Goal: Information Seeking & Learning: Check status

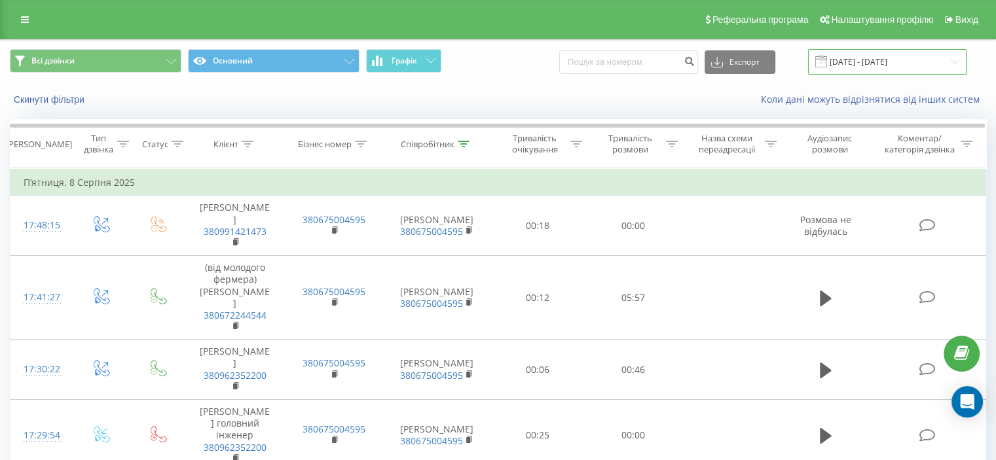
click at [880, 63] on input "[DATE] - [DATE]" at bounding box center [887, 62] width 158 height 26
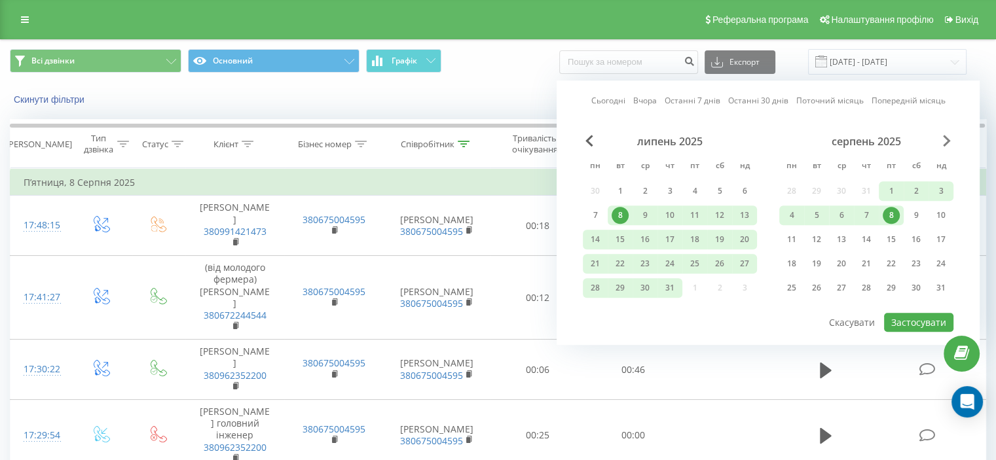
click at [949, 141] on span "Next Month" at bounding box center [947, 141] width 8 height 12
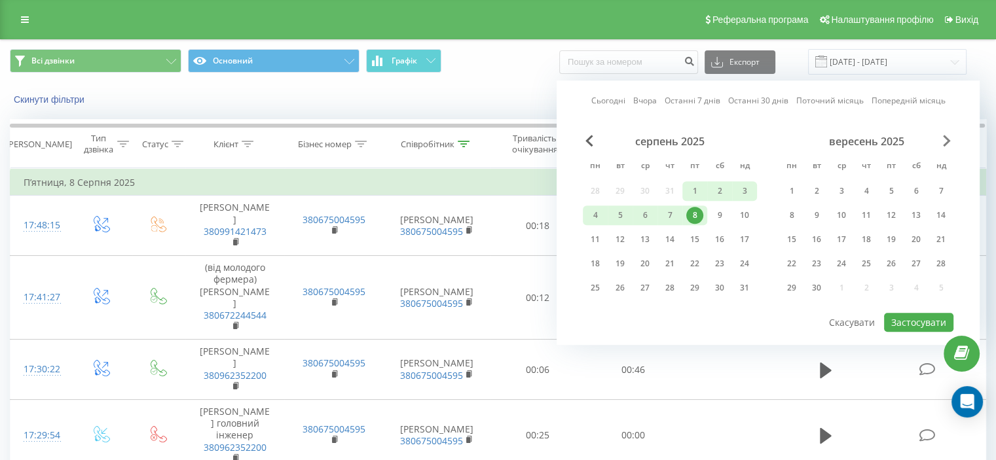
click at [949, 141] on span "Next Month" at bounding box center [947, 141] width 8 height 12
click at [585, 139] on span "Previous Month" at bounding box center [589, 141] width 8 height 12
drag, startPoint x: 592, startPoint y: 190, endPoint x: 625, endPoint y: 223, distance: 46.8
click at [625, 223] on div "серпень 2025 пн вт ср чт пт сб нд 28 29 30 31 1 2 3 4 5 6 7 8 9 10 11 12 13 14 …" at bounding box center [670, 219] width 174 height 168
click at [594, 187] on div "серпень 2025 пн вт ср чт пт сб нд 28 29 30 31 1 2 3 4 5 6 7 8 9 10 11 12 13 14 …" at bounding box center [670, 219] width 174 height 168
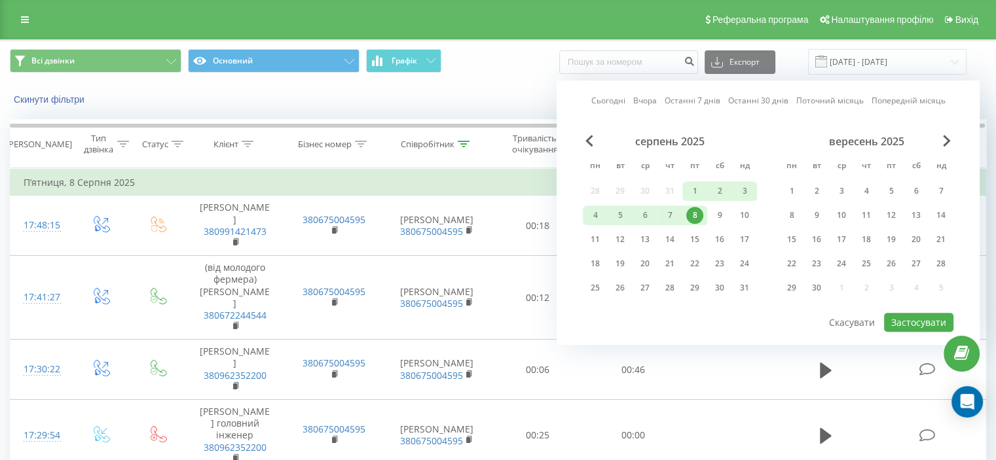
click at [604, 193] on div "серпень 2025 пн вт ср чт пт сб нд 28 29 30 31 1 2 3 4 5 6 7 8 9 10 11 12 13 14 …" at bounding box center [670, 219] width 174 height 168
drag, startPoint x: 604, startPoint y: 193, endPoint x: 611, endPoint y: 196, distance: 7.7
click at [605, 193] on div "серпень 2025 пн вт ср чт пт сб нд 28 29 30 31 1 2 3 4 5 6 7 8 9 10 11 12 13 14 …" at bounding box center [670, 219] width 174 height 168
click at [639, 194] on div "серпень 2025 пн вт ср чт пт сб нд 28 29 30 31 1 2 3 4 5 6 7 8 9 10 11 12 13 14 …" at bounding box center [670, 219] width 174 height 168
click at [639, 193] on div "серпень 2025 пн вт ср чт пт сб нд 28 29 30 31 1 2 3 4 5 6 7 8 9 10 11 12 13 14 …" at bounding box center [670, 219] width 174 height 168
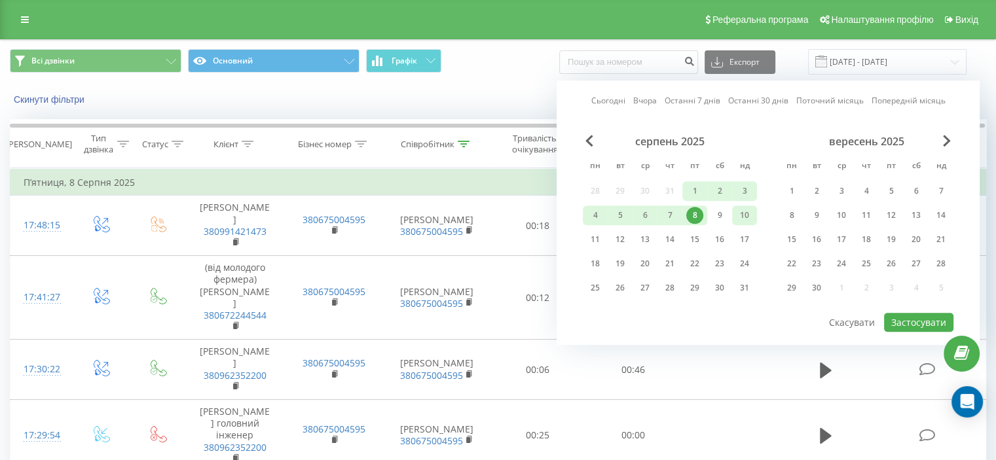
drag, startPoint x: 639, startPoint y: 193, endPoint x: 745, endPoint y: 220, distance: 109.4
click at [640, 193] on div "серпень 2025 пн вт ср чт пт сб нд 28 29 30 31 1 2 3 4 5 6 7 8 9 10 11 12 13 14 …" at bounding box center [670, 219] width 174 height 168
click at [886, 272] on div "вересень 2025 пн вт ср чт пт сб нд 1 2 3 4 5 6 7 8 9 10 11 12 13 14 15 16 17 18…" at bounding box center [866, 219] width 174 height 168
click at [888, 259] on div "26" at bounding box center [890, 263] width 17 height 17
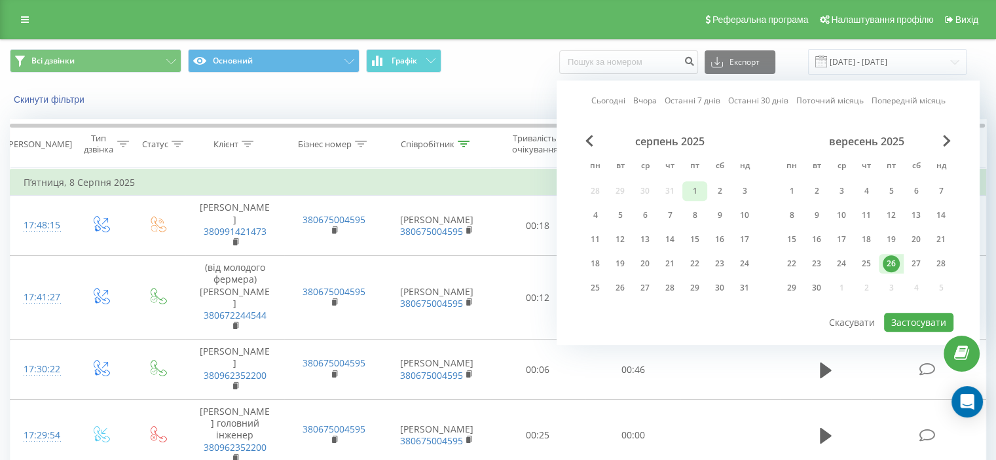
click at [691, 193] on div "1" at bounding box center [694, 191] width 17 height 17
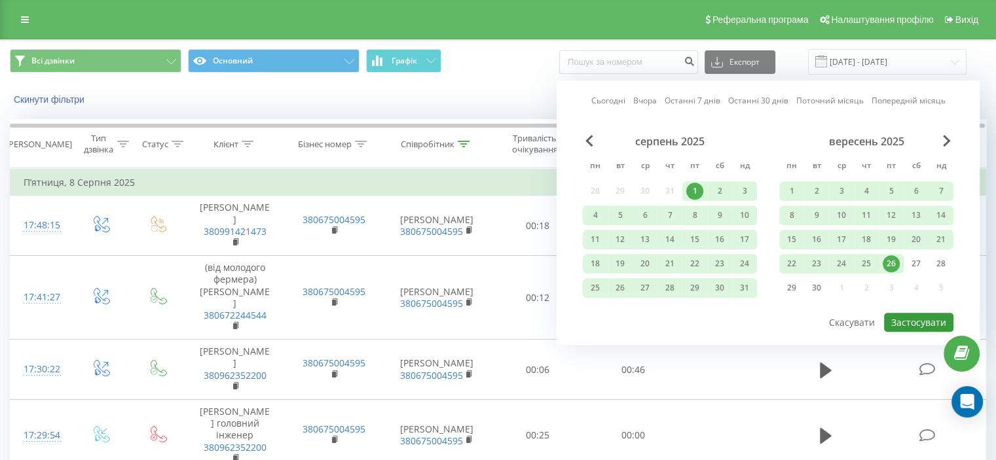
click at [938, 317] on button "Застосувати" at bounding box center [918, 322] width 69 height 19
type input "[DATE] - [DATE]"
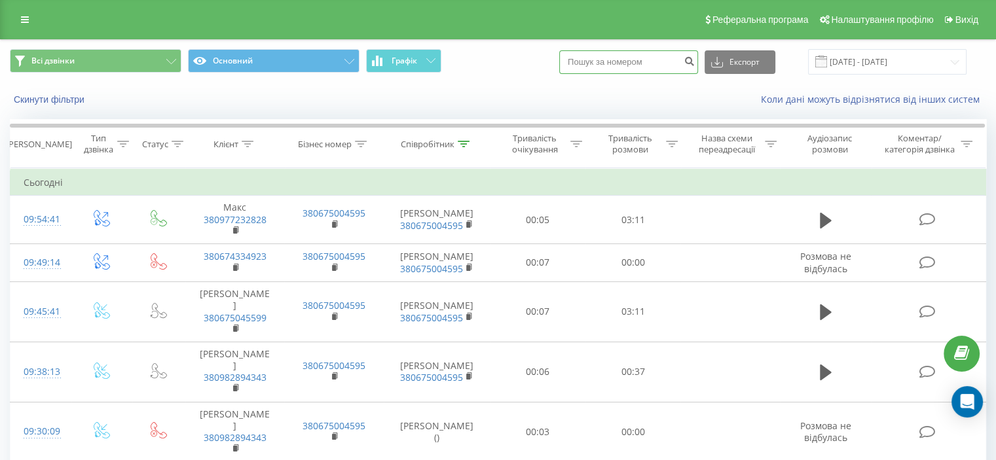
click at [611, 64] on input at bounding box center [628, 62] width 139 height 24
paste input "[PHONE_NUMBER]"
type input "[PHONE_NUMBER]"
click at [695, 60] on icon "submit" at bounding box center [688, 60] width 11 height 8
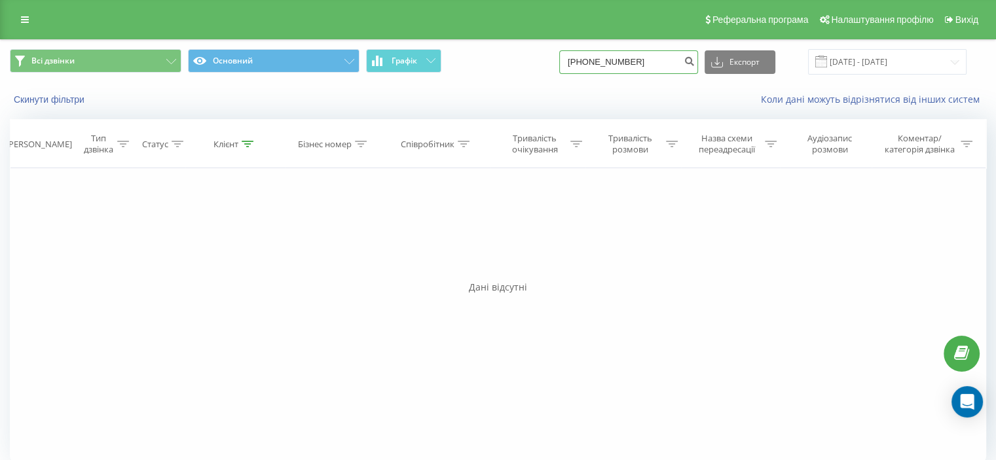
click at [596, 63] on input "[PHONE_NUMBER]" at bounding box center [628, 62] width 139 height 24
type input "0688812434"
click at [693, 65] on button "submit" at bounding box center [689, 62] width 18 height 24
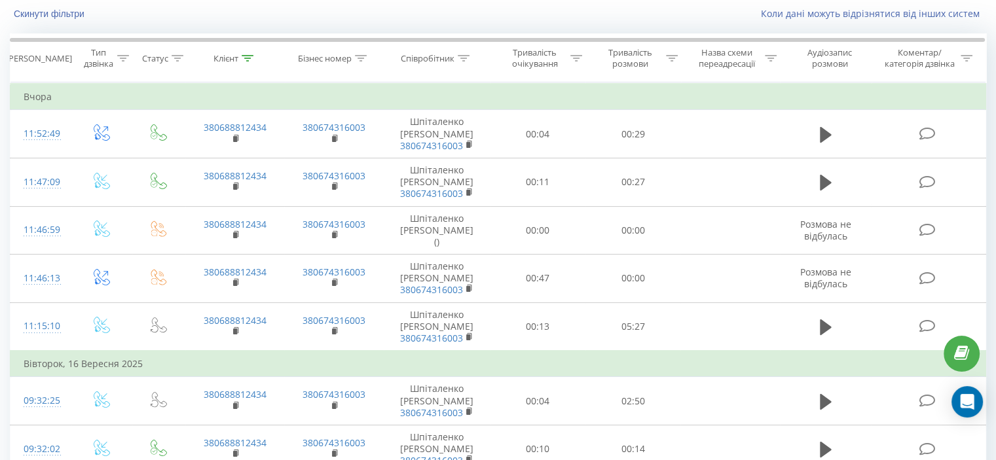
scroll to position [91, 0]
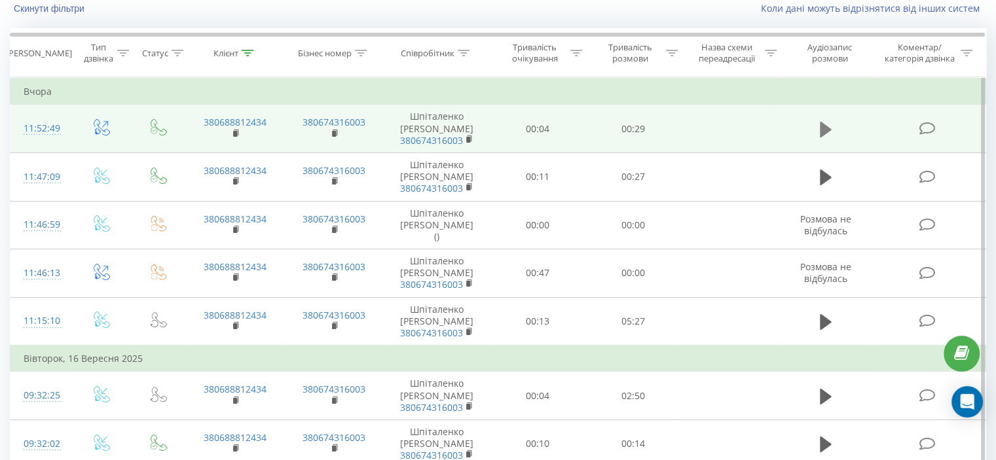
click at [827, 125] on icon at bounding box center [826, 129] width 12 height 18
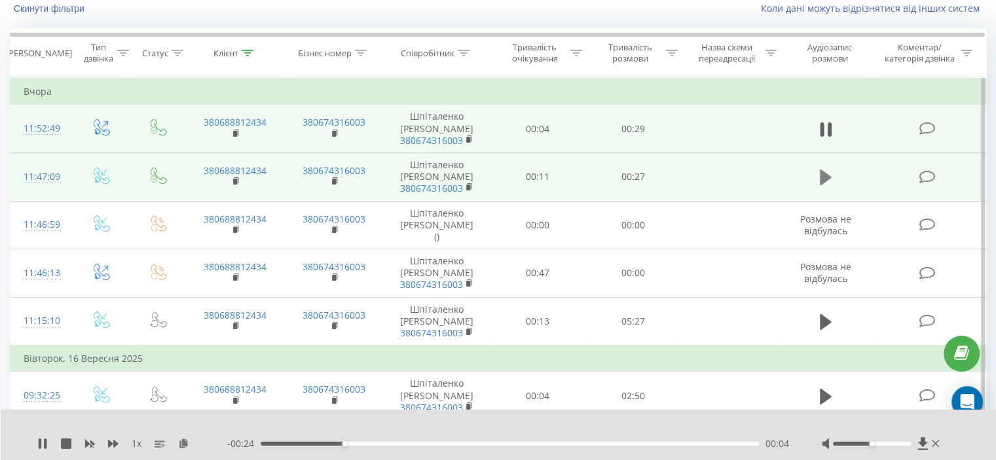
click at [820, 177] on icon at bounding box center [826, 178] width 12 height 16
click at [826, 180] on icon at bounding box center [826, 177] width 12 height 18
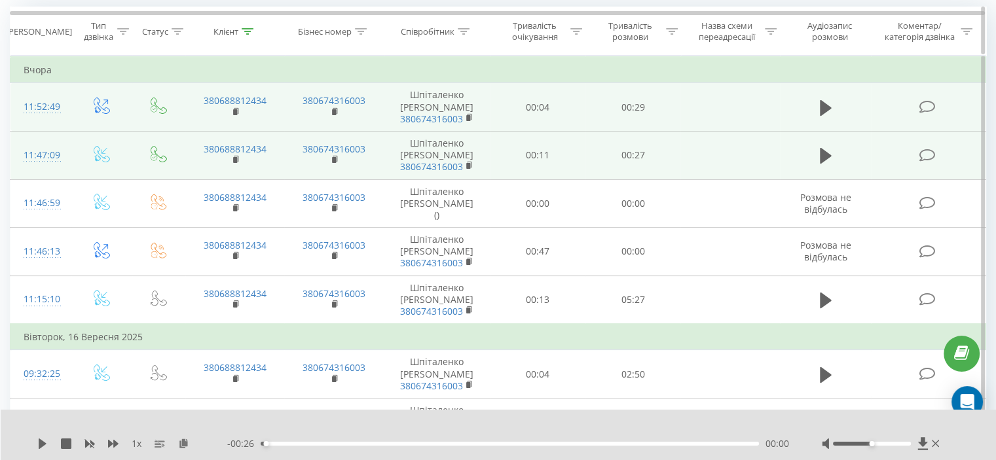
scroll to position [0, 0]
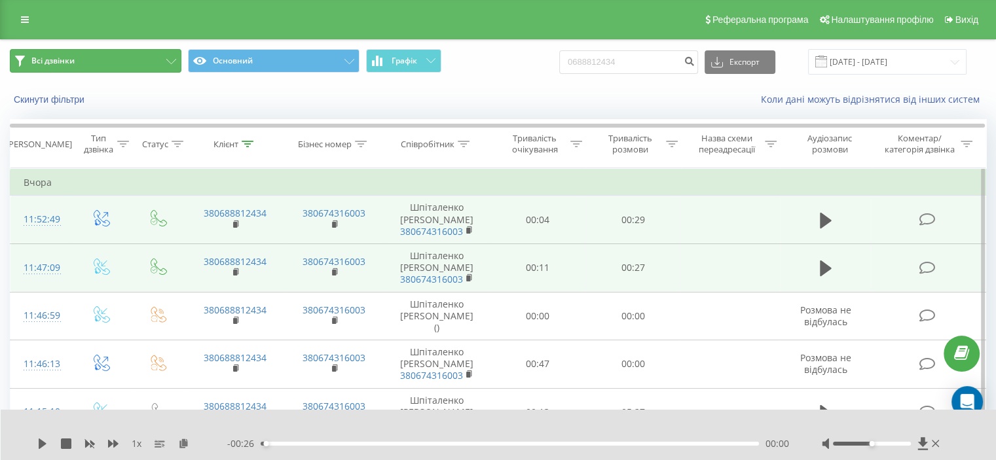
click at [173, 60] on icon at bounding box center [171, 61] width 10 height 5
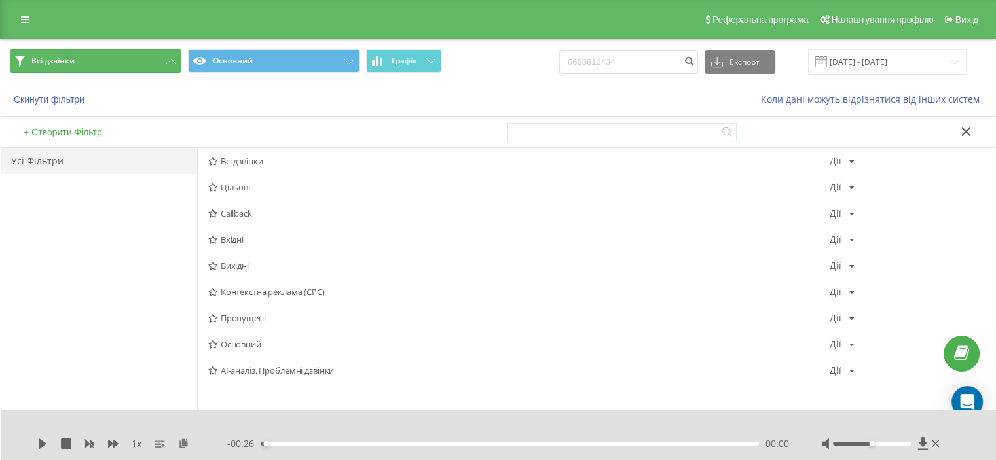
click at [173, 60] on icon at bounding box center [171, 61] width 10 height 5
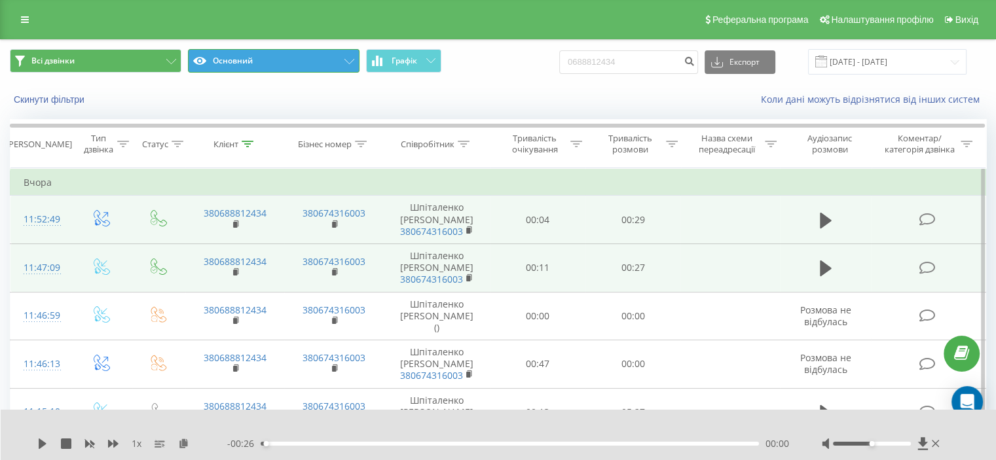
click at [254, 57] on button "Основний" at bounding box center [274, 61] width 172 height 24
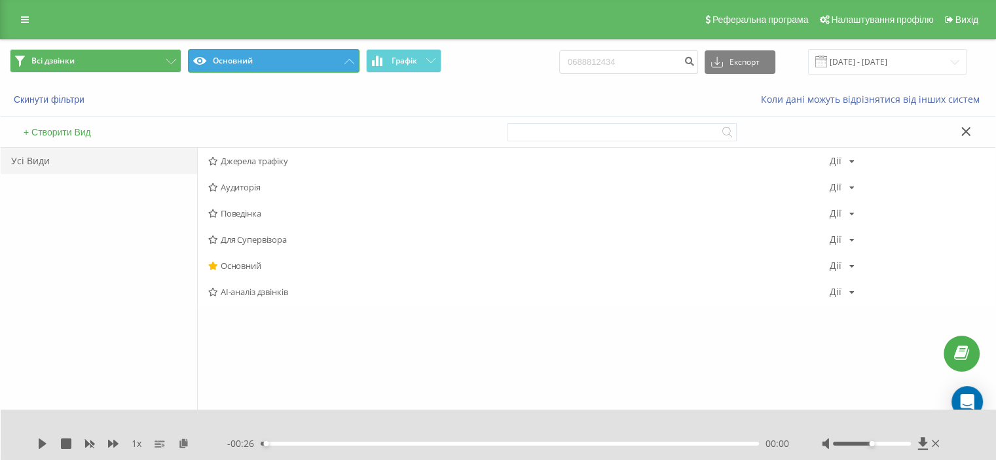
click at [337, 60] on button "Основний" at bounding box center [274, 61] width 172 height 24
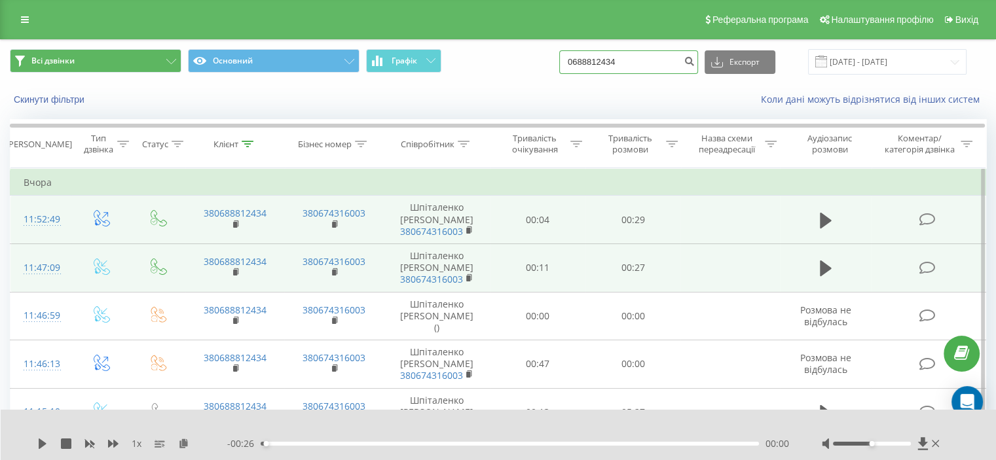
click at [666, 62] on input "0688812434" at bounding box center [628, 62] width 139 height 24
type input "0"
click at [505, 111] on div "Скинути фільтри Коли дані можуть відрізнятися вiд інших систем" at bounding box center [498, 99] width 994 height 31
click at [469, 144] on icon at bounding box center [464, 144] width 12 height 7
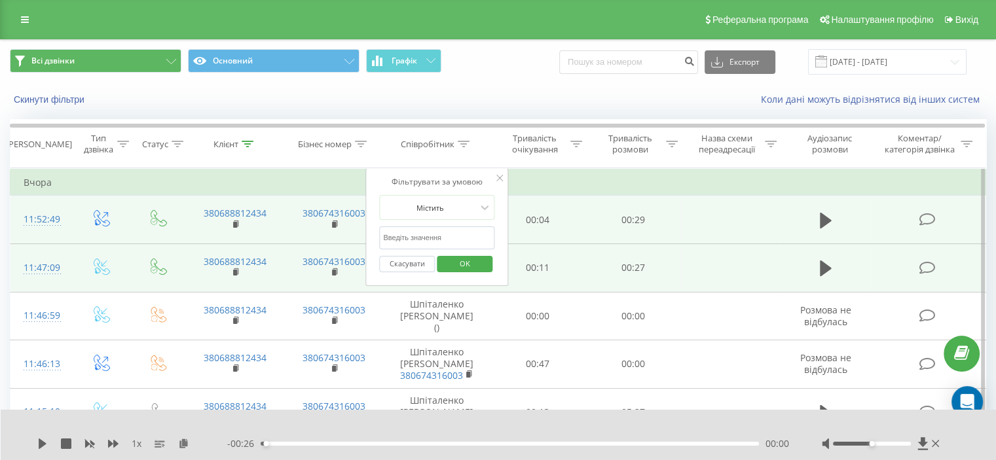
click at [458, 237] on input "text" at bounding box center [436, 237] width 115 height 23
type input "мазко"
click at [458, 269] on span "OK" at bounding box center [464, 263] width 37 height 20
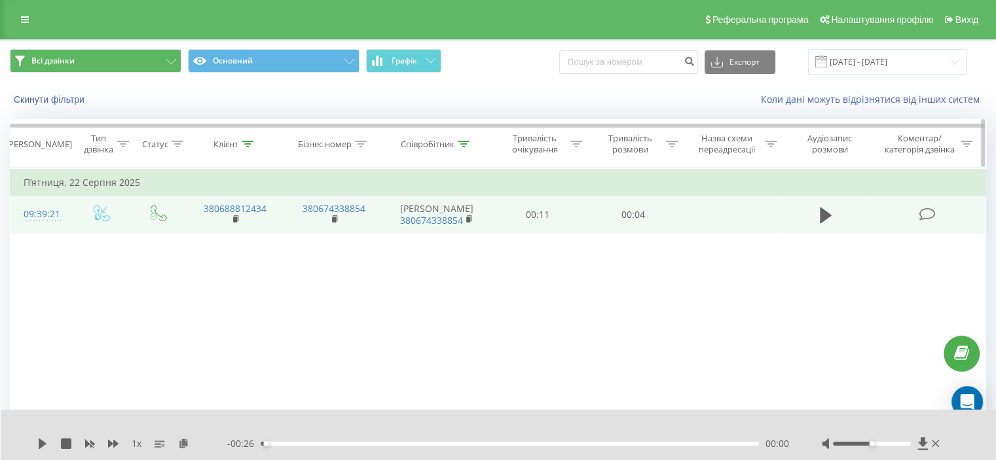
click at [462, 145] on icon at bounding box center [464, 144] width 12 height 7
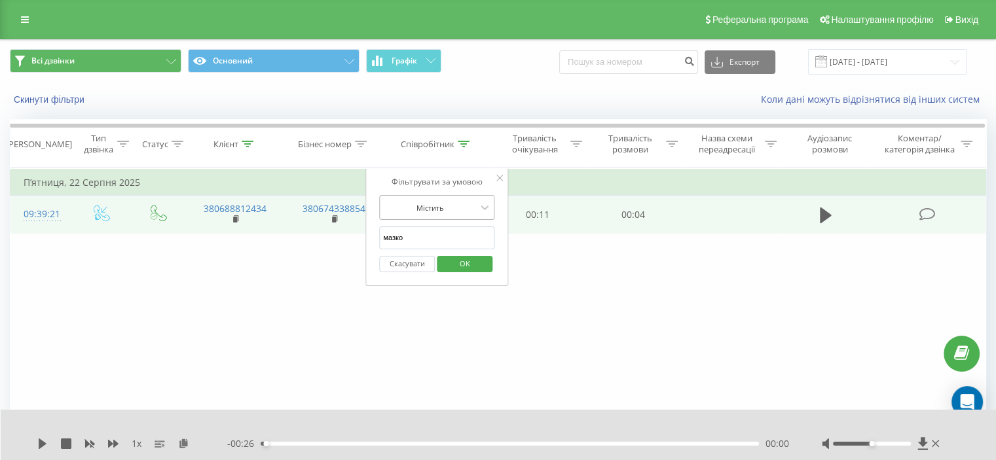
click at [472, 213] on div "Містить" at bounding box center [436, 207] width 115 height 25
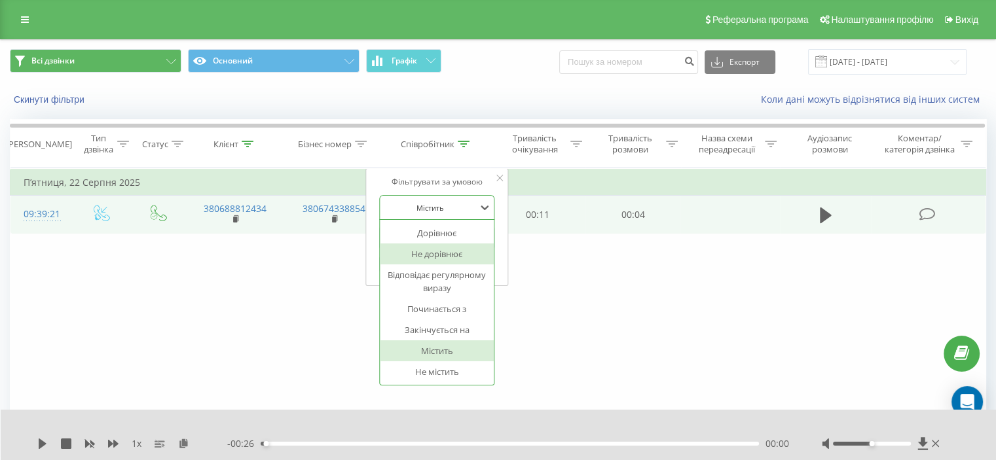
click at [574, 276] on div "Фільтрувати за умовою Дорівнює Введіть значення Скасувати OK Фільтрувати за умо…" at bounding box center [498, 315] width 976 height 295
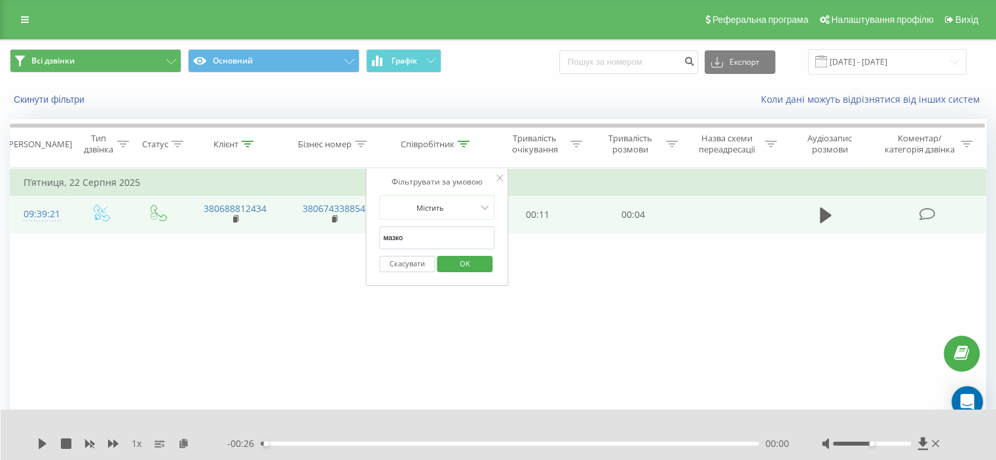
click at [498, 179] on icon at bounding box center [499, 178] width 7 height 7
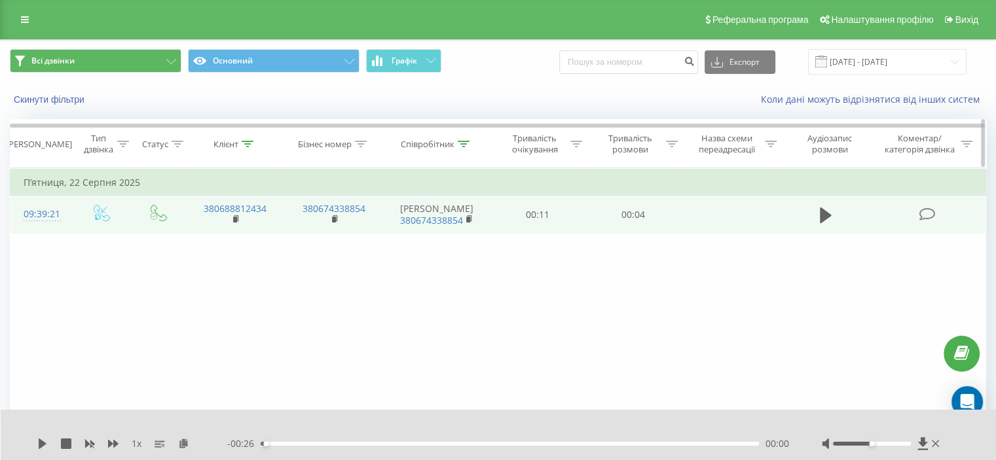
click at [463, 146] on div at bounding box center [464, 144] width 12 height 11
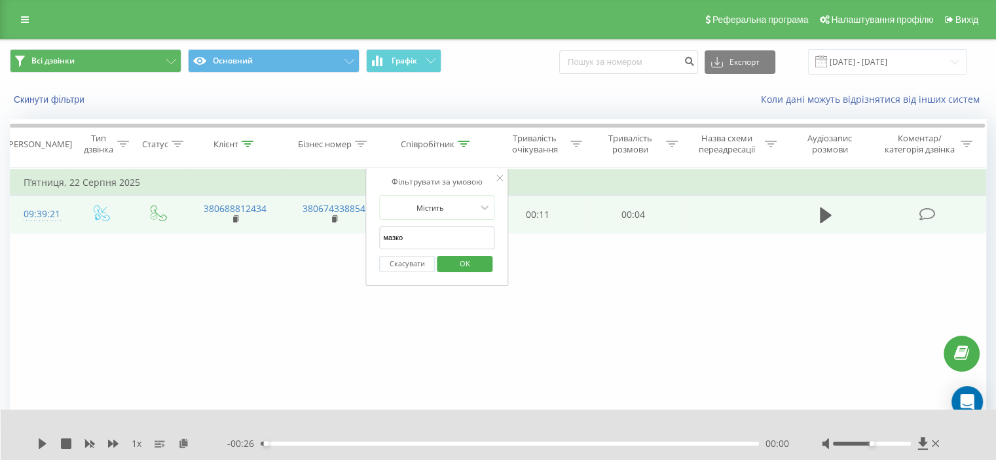
click at [415, 237] on input "мазко" at bounding box center [436, 237] width 115 height 23
drag, startPoint x: 427, startPoint y: 238, endPoint x: 346, endPoint y: 240, distance: 81.2
click at [346, 240] on div "Фільтрувати за умовою Дорівнює Введіть значення Скасувати OK Фільтрувати за умо…" at bounding box center [498, 315] width 976 height 295
type input "валерія"
click at [461, 268] on span "OK" at bounding box center [464, 263] width 37 height 20
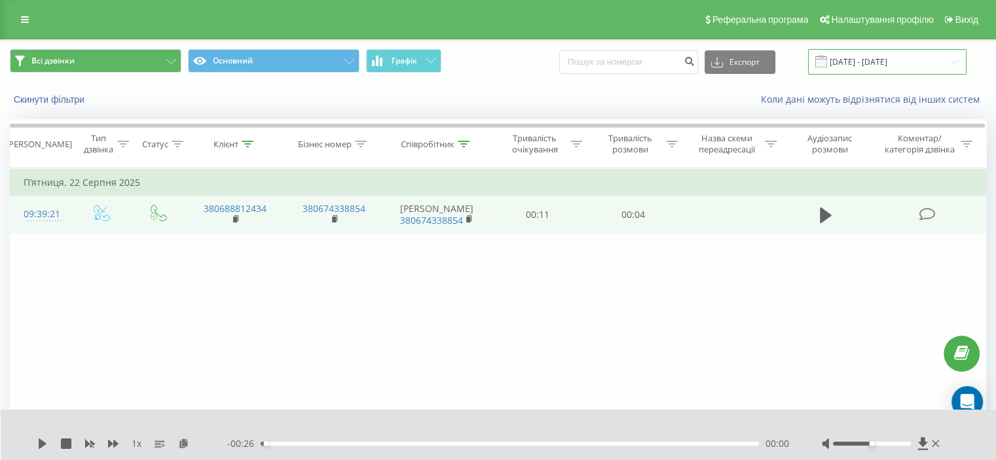
click at [903, 65] on input "23.06.2025 - 23.09.2025" at bounding box center [887, 62] width 158 height 26
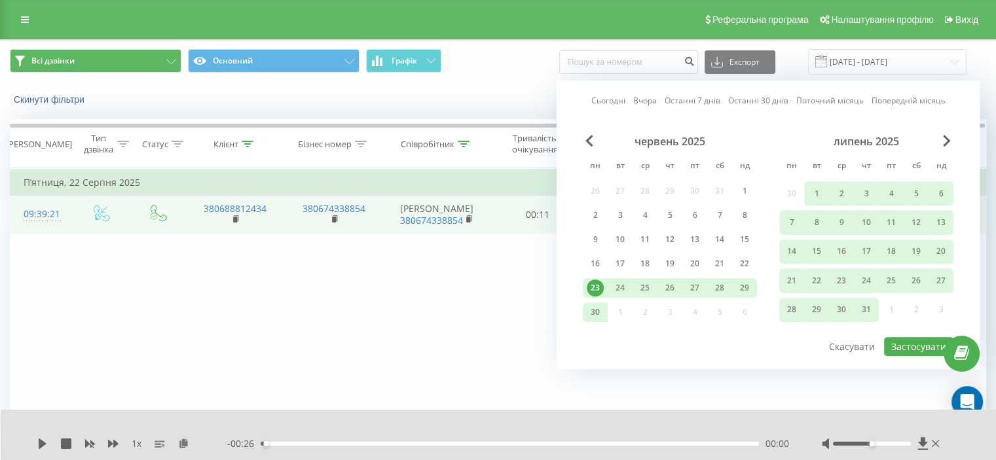
click at [949, 146] on span "Next Month" at bounding box center [947, 141] width 8 height 12
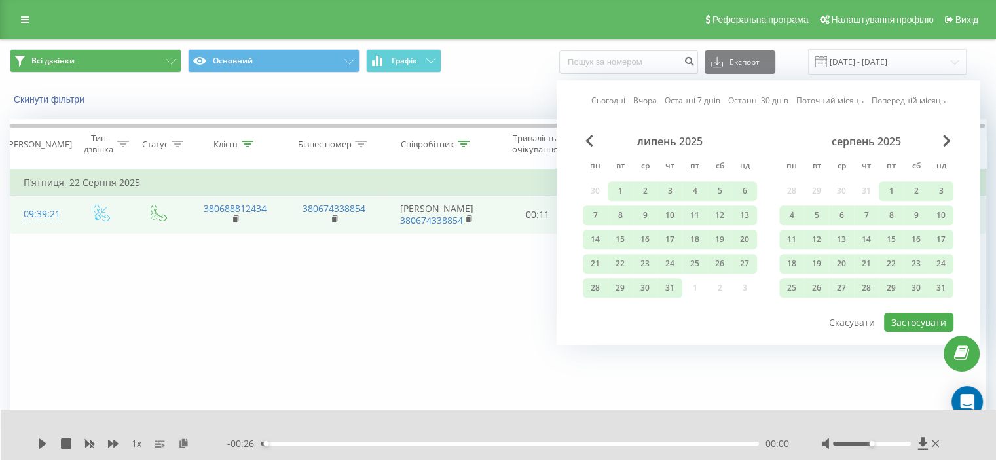
click at [949, 146] on span "Next Month" at bounding box center [947, 141] width 8 height 12
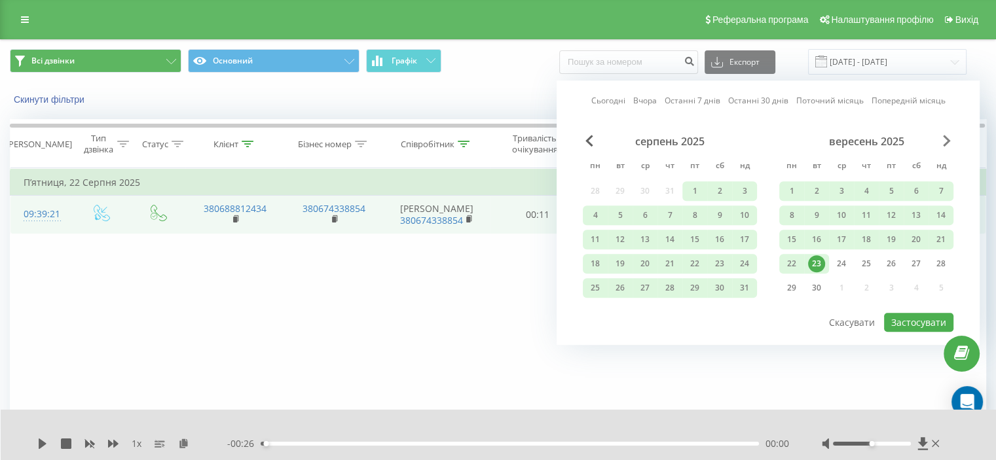
click at [949, 145] on span "Next Month" at bounding box center [947, 141] width 8 height 12
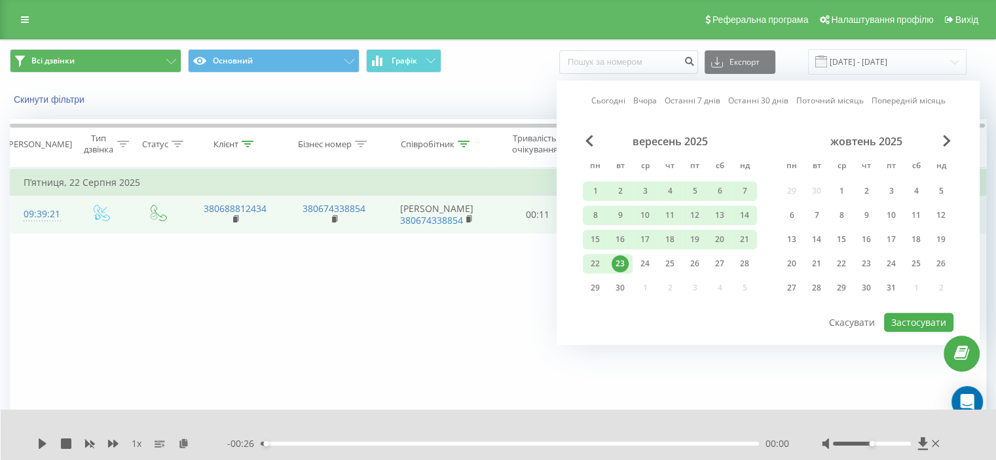
click at [621, 379] on div "Фільтрувати за умовою Дорівнює Введіть значення Скасувати OK Фільтрувати за умо…" at bounding box center [498, 315] width 976 height 295
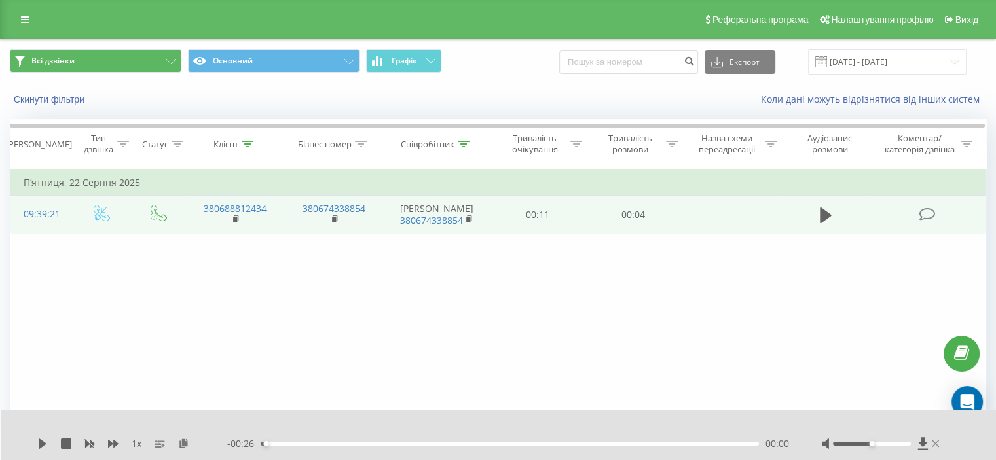
click at [938, 444] on icon at bounding box center [935, 444] width 8 height 10
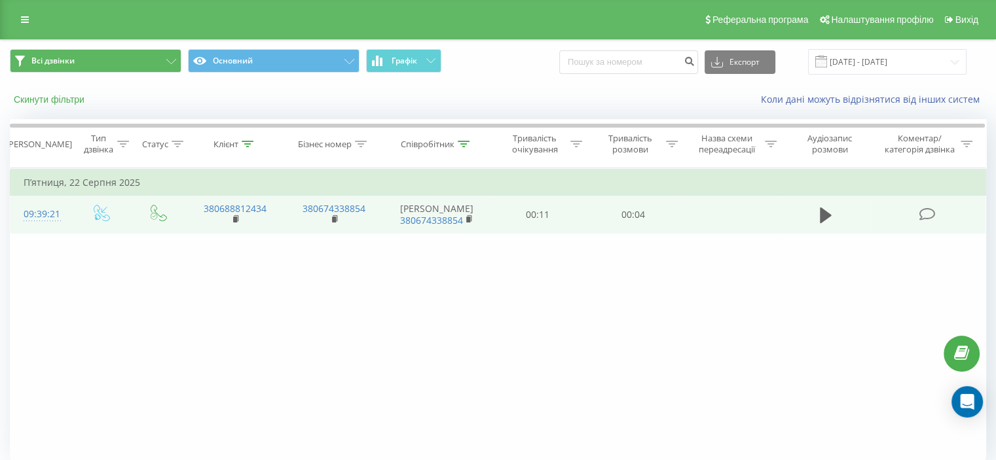
click at [54, 99] on button "Скинути фільтри" at bounding box center [50, 100] width 81 height 12
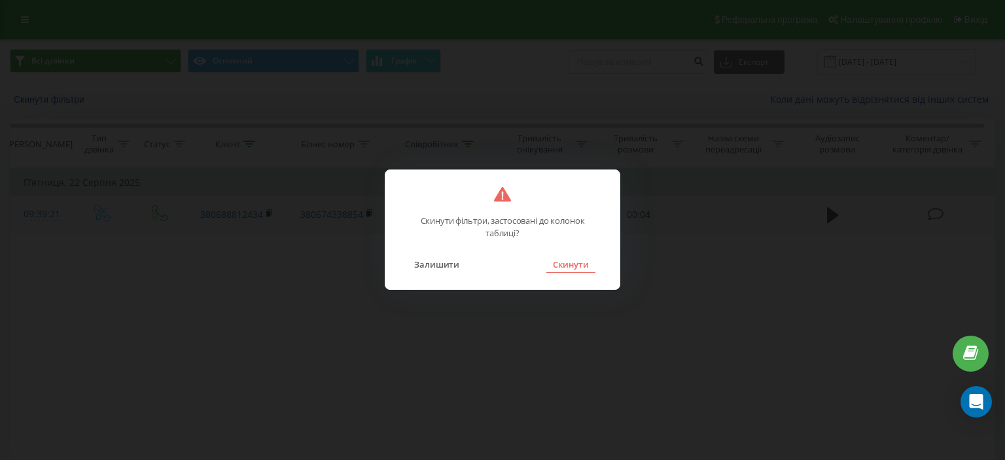
click at [570, 264] on button "Скинути" at bounding box center [571, 264] width 49 height 17
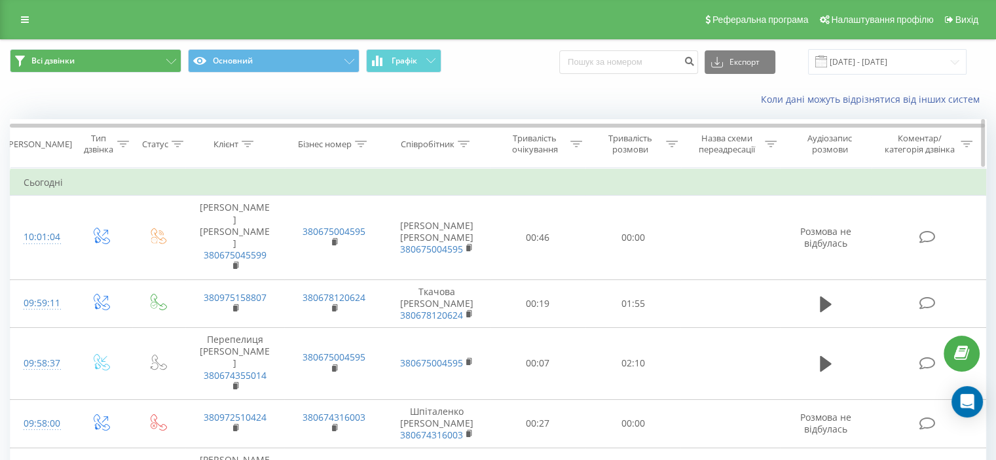
click at [461, 141] on icon at bounding box center [464, 144] width 12 height 7
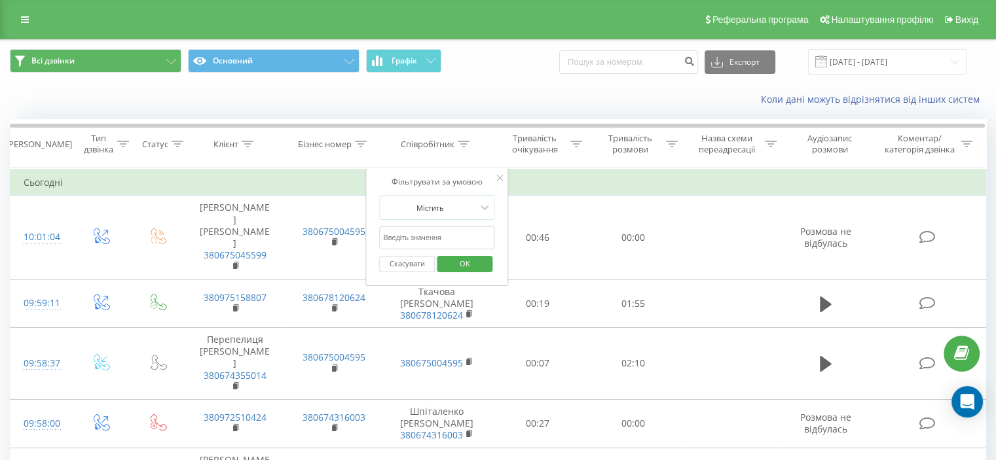
click at [429, 238] on input "text" at bounding box center [436, 237] width 115 height 23
type input "мазко"
click at [466, 263] on span "OK" at bounding box center [464, 263] width 37 height 20
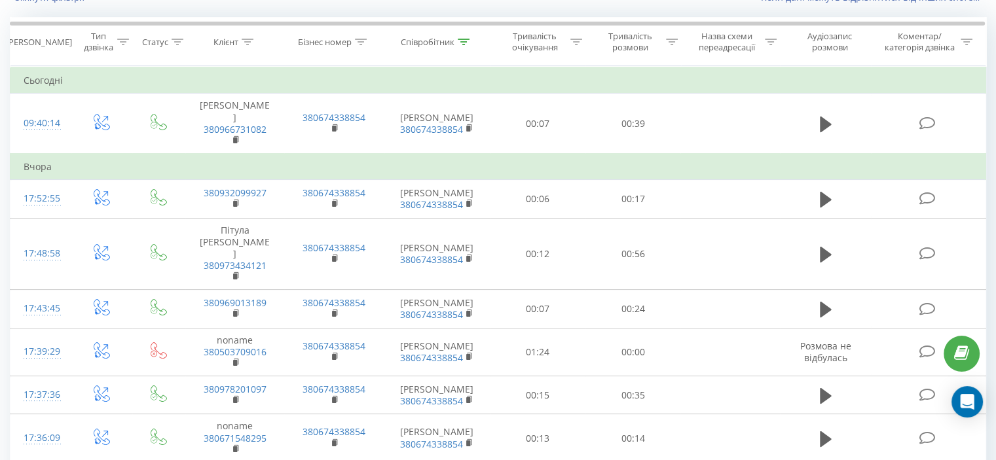
scroll to position [104, 0]
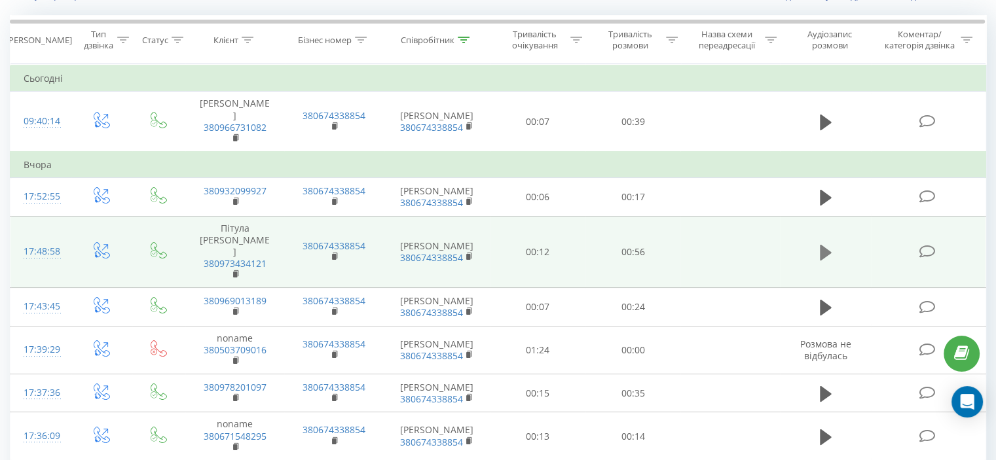
click at [823, 257] on icon at bounding box center [826, 253] width 12 height 18
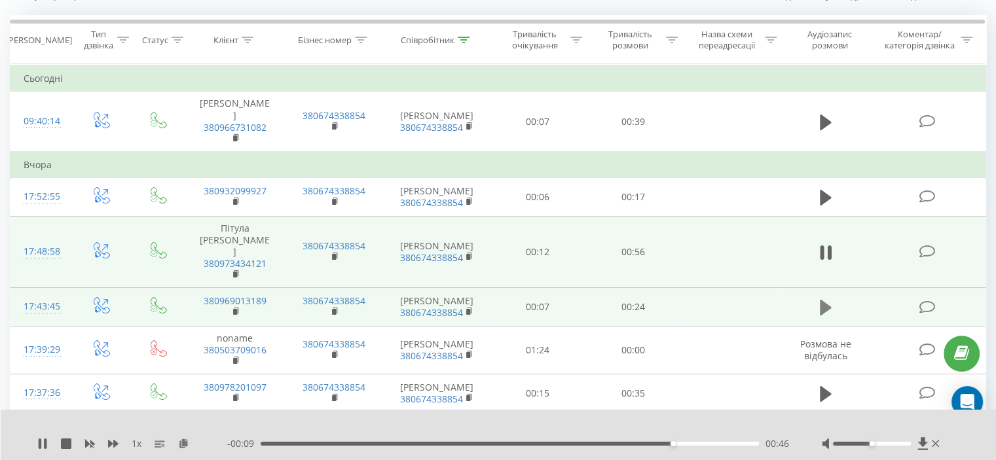
click at [820, 300] on icon at bounding box center [826, 308] width 12 height 16
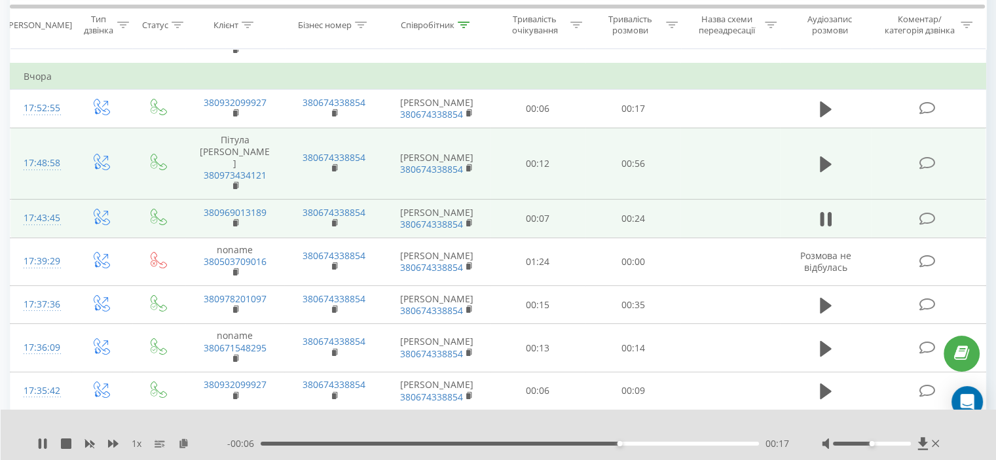
scroll to position [193, 0]
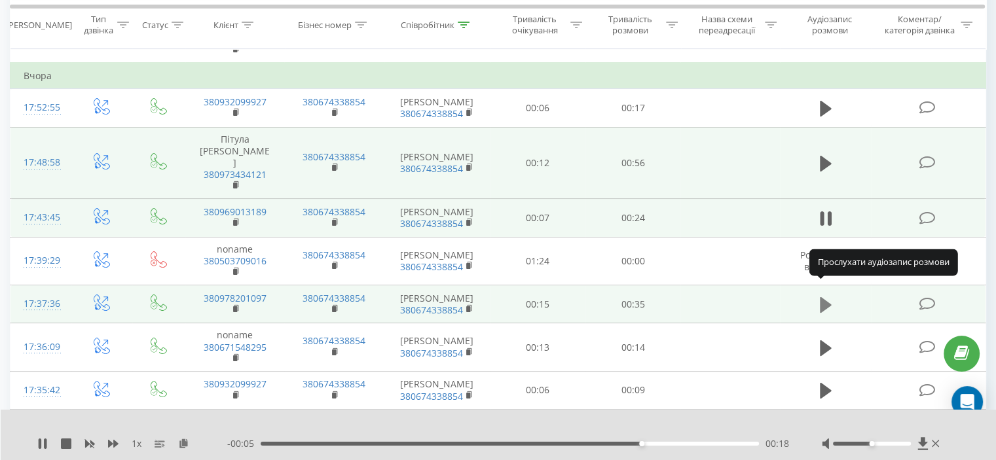
click at [824, 297] on icon at bounding box center [826, 305] width 12 height 16
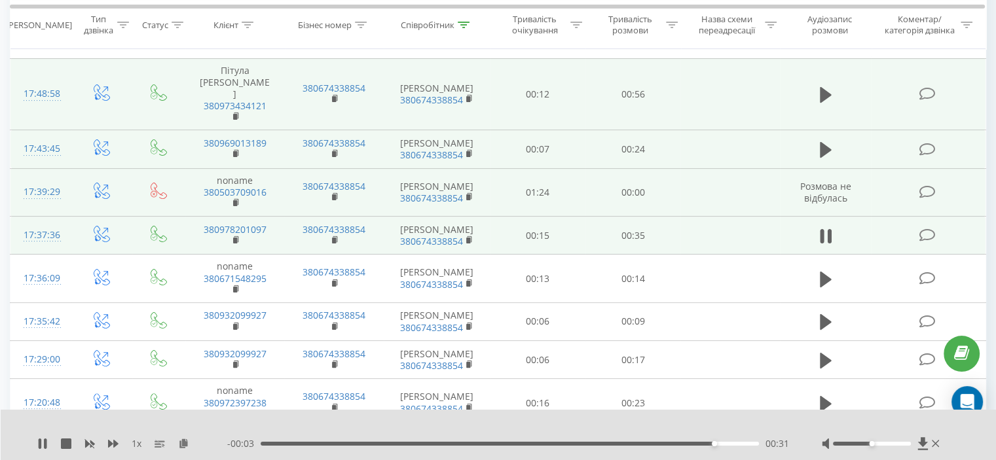
scroll to position [264, 0]
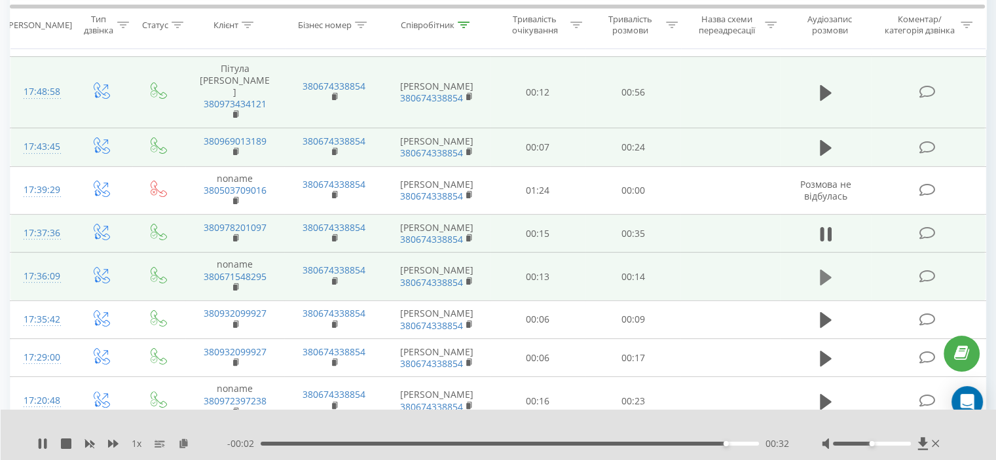
click at [816, 268] on button at bounding box center [826, 278] width 20 height 20
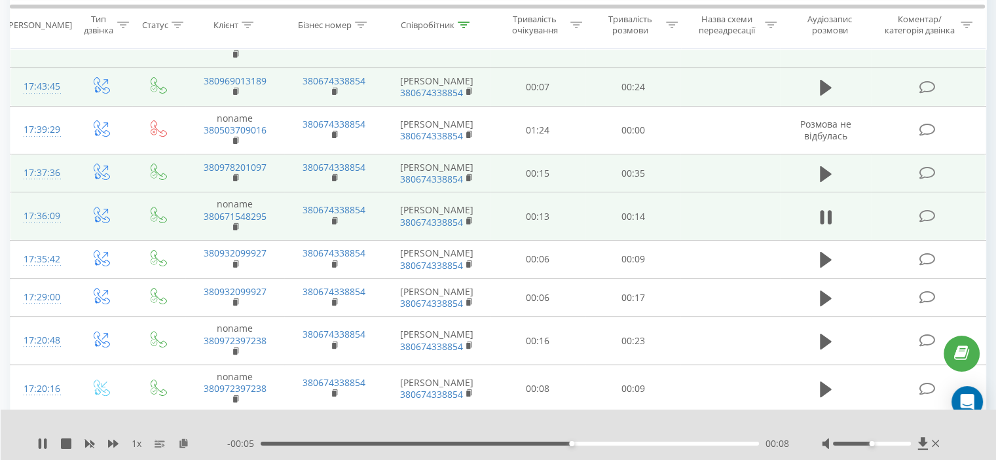
scroll to position [327, 0]
